Goal: Find specific page/section: Find specific page/section

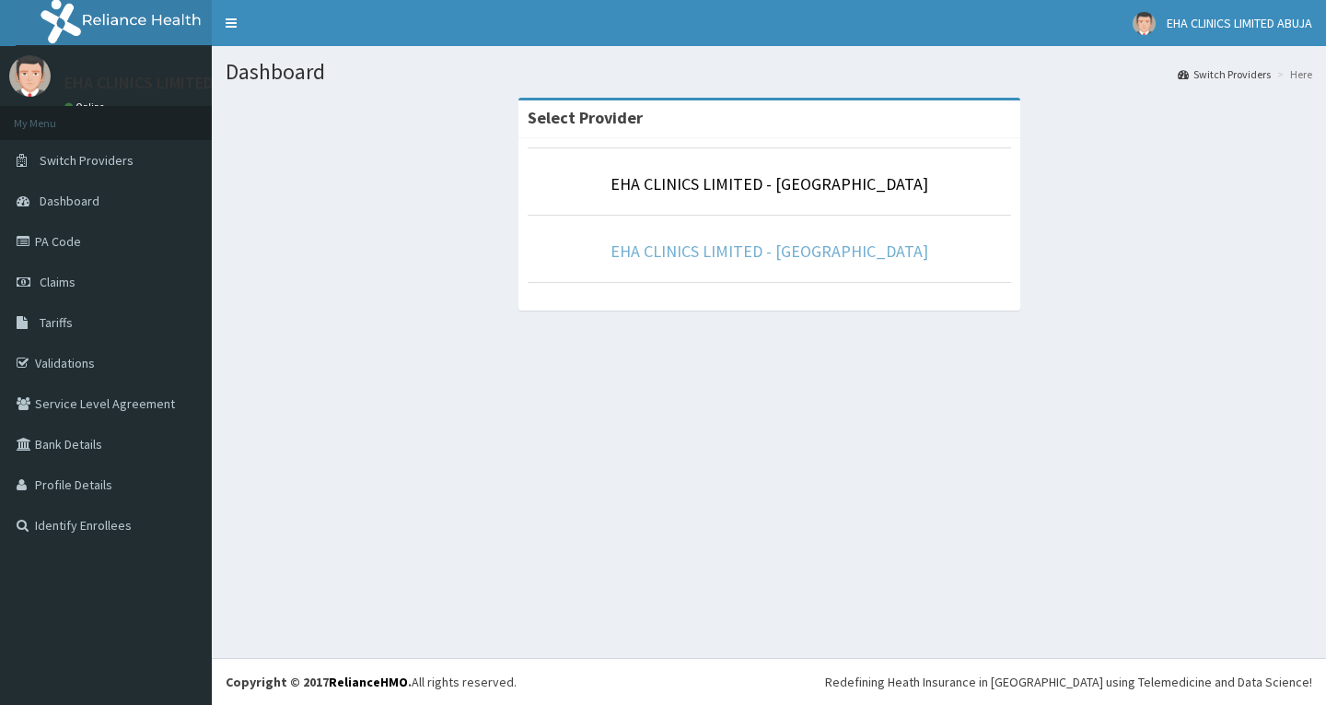
click at [699, 258] on link "EHA CLINICS LIMITED - [GEOGRAPHIC_DATA]" at bounding box center [770, 250] width 318 height 21
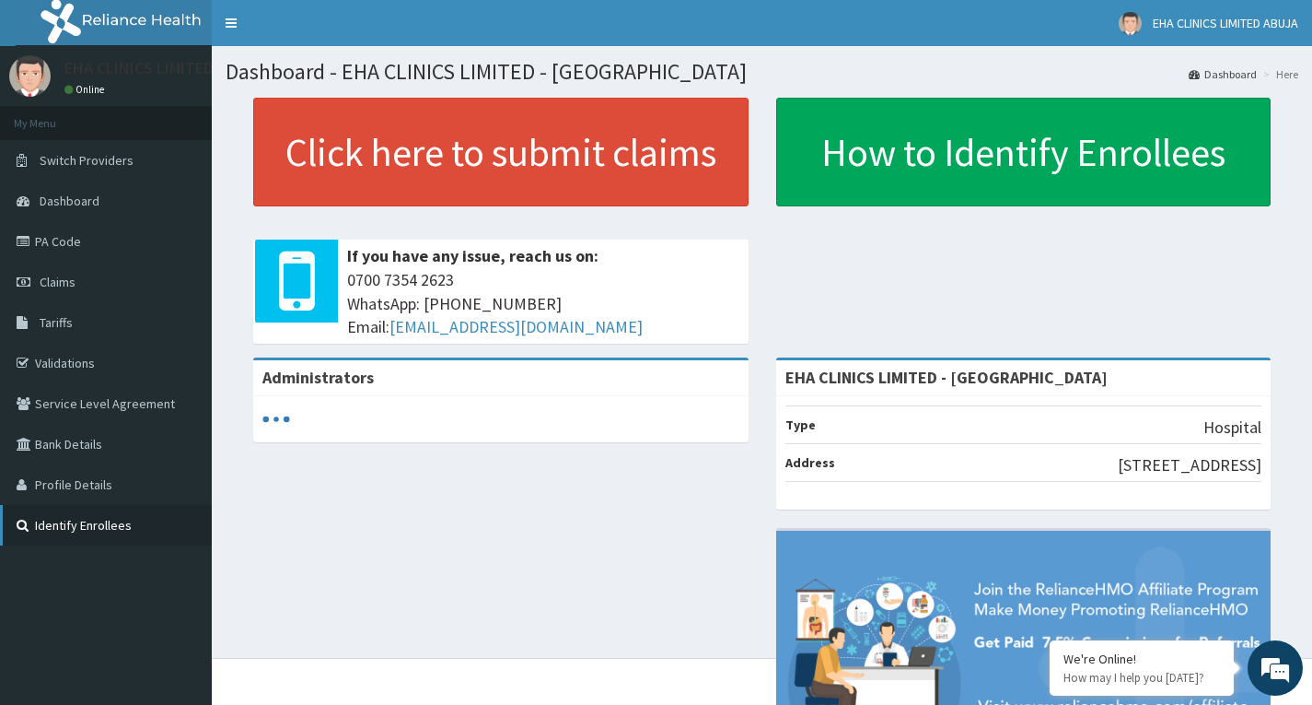
scroll to position [135, 0]
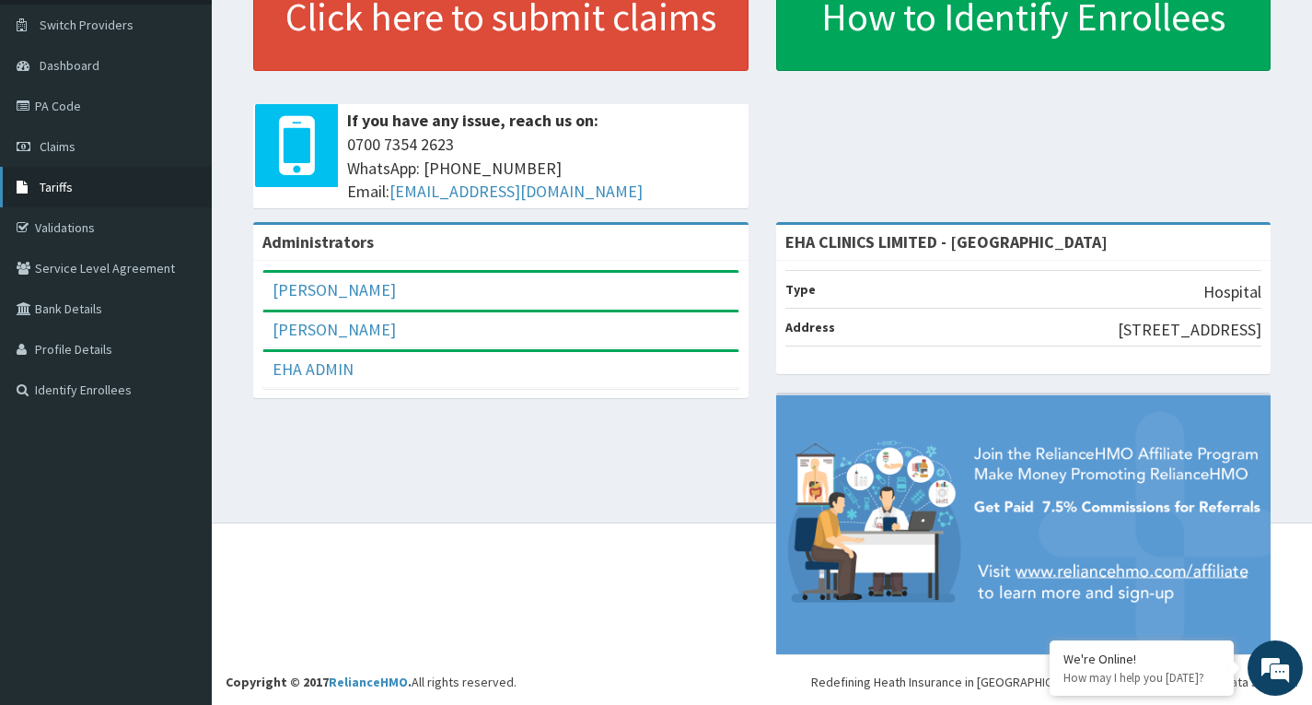
click at [60, 183] on span "Tariffs" at bounding box center [56, 187] width 33 height 17
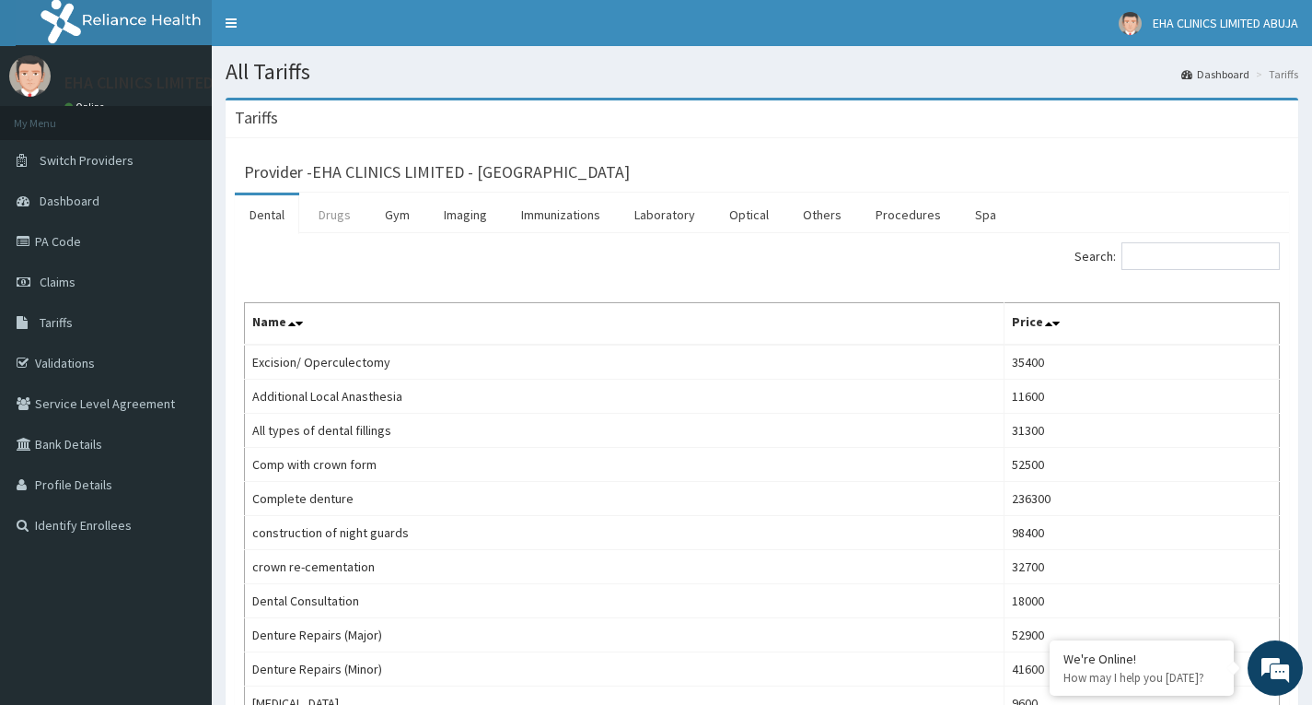
drag, startPoint x: 317, startPoint y: 211, endPoint x: 330, endPoint y: 216, distance: 14.0
click at [319, 211] on link "Drugs" at bounding box center [335, 214] width 62 height 39
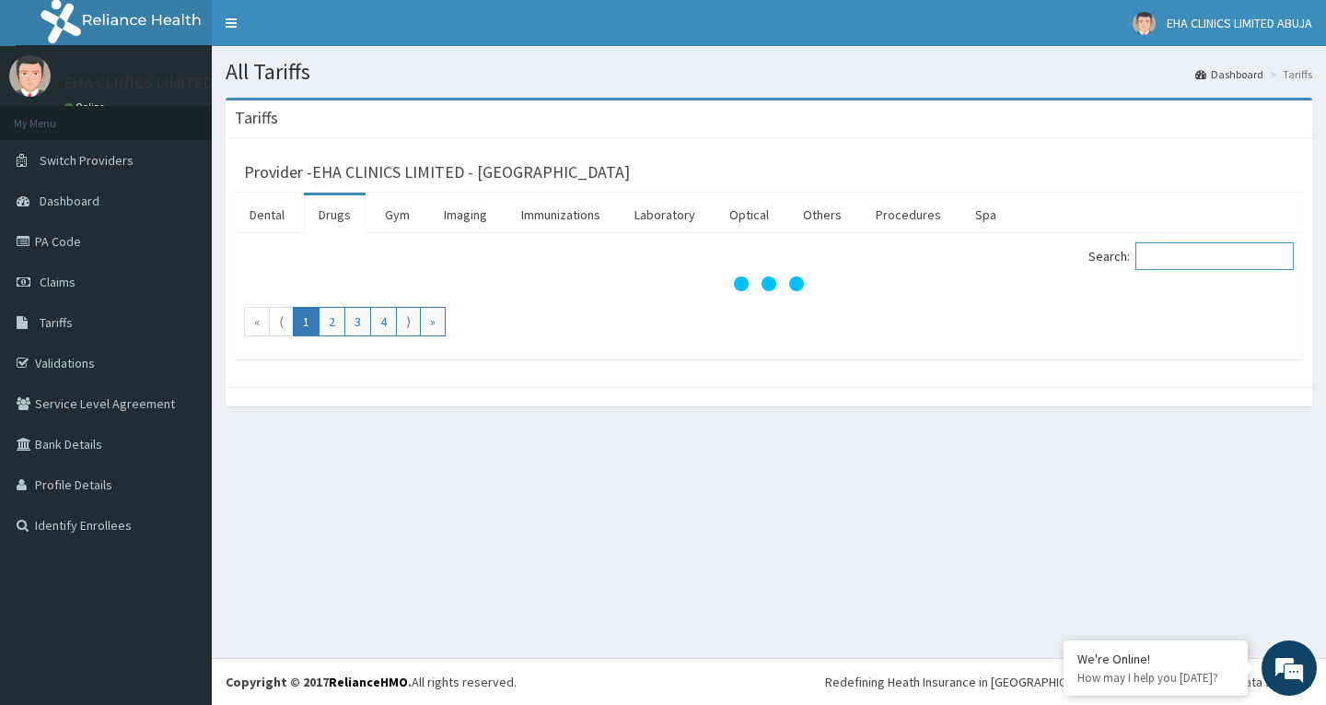
click at [1189, 255] on input "Search:" at bounding box center [1214, 256] width 158 height 28
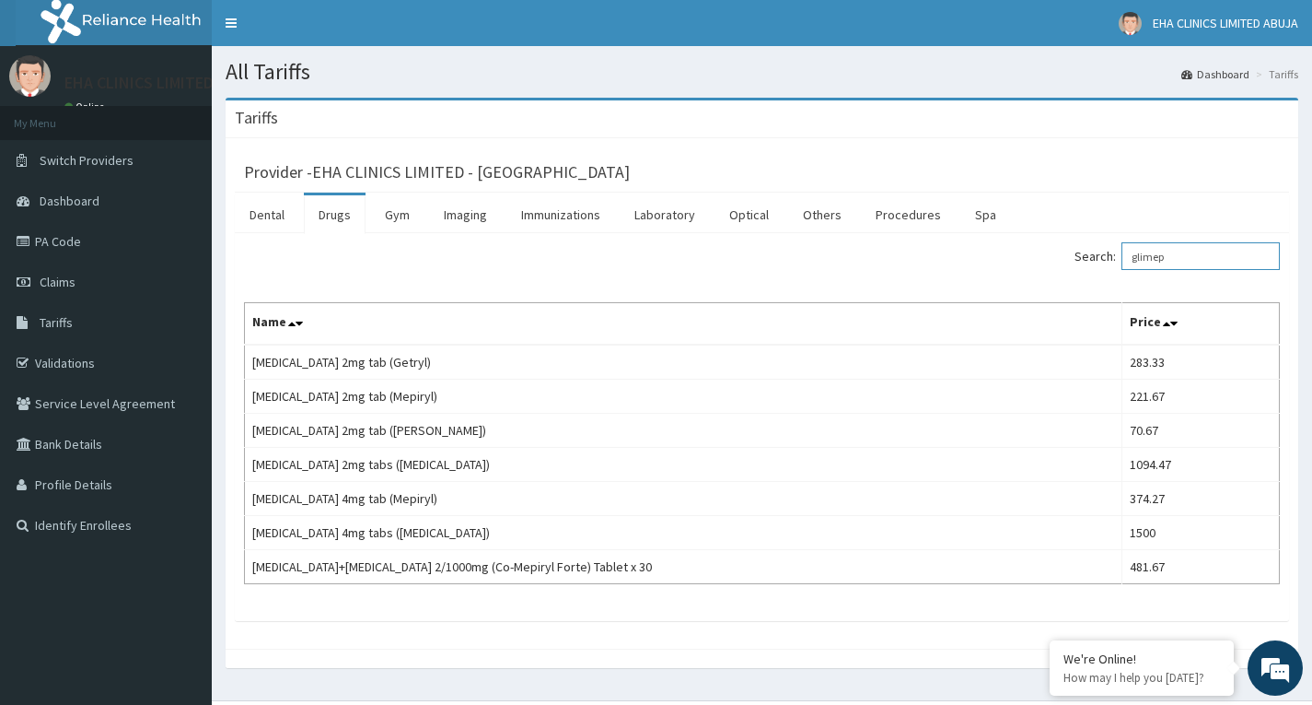
type input "glimep"
